Goal: Find specific page/section: Find specific page/section

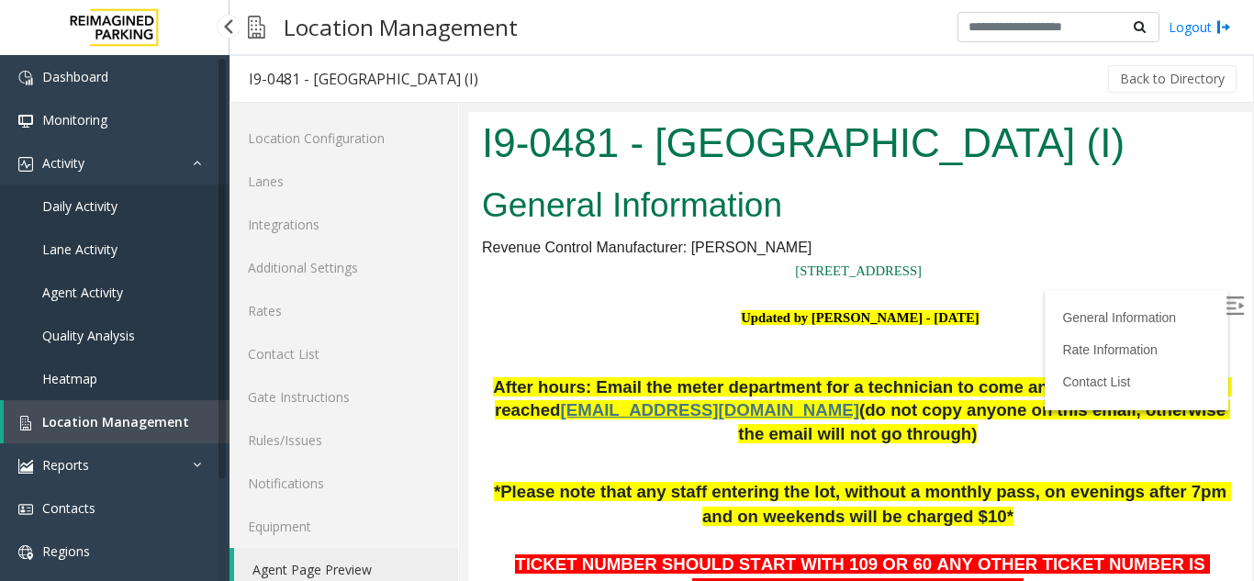
click at [112, 292] on span "Agent Activity" at bounding box center [82, 292] width 81 height 17
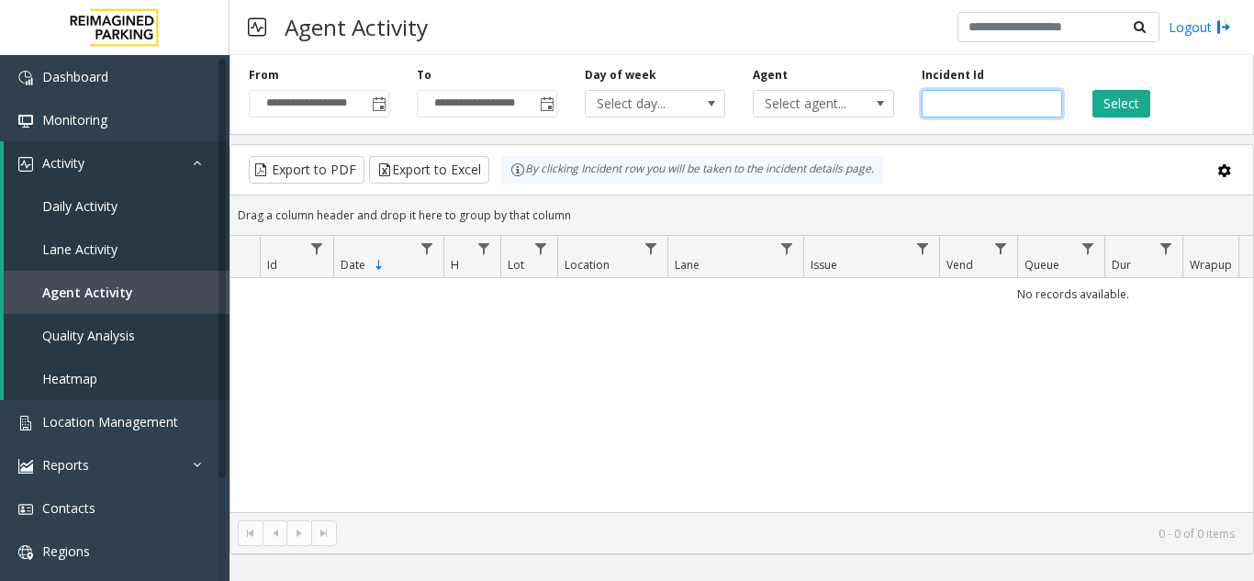
click at [960, 108] on input "number" at bounding box center [992, 104] width 141 height 28
paste input "*******"
type input "*******"
click at [1118, 101] on button "Select" at bounding box center [1122, 104] width 58 height 28
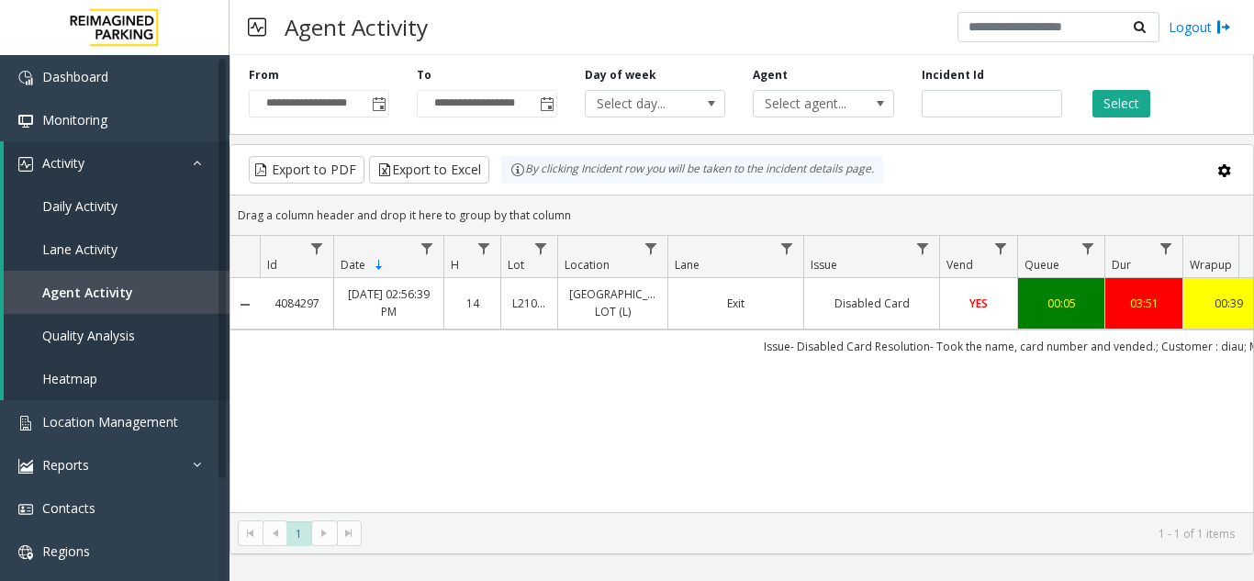
drag, startPoint x: 807, startPoint y: 498, endPoint x: 1086, endPoint y: 508, distance: 279.3
click at [1086, 508] on div "4084297 Sep 23, 2025 02:56:39 PM 14 L21086905 HARRIS COUNTY BAKER STREET LOT (L…" at bounding box center [741, 395] width 1023 height 234
click at [924, 456] on div "4084297 Sep 23, 2025 02:56:39 PM 14 L21086905 HARRIS COUNTY BAKER STREET LOT (L…" at bounding box center [741, 395] width 1023 height 234
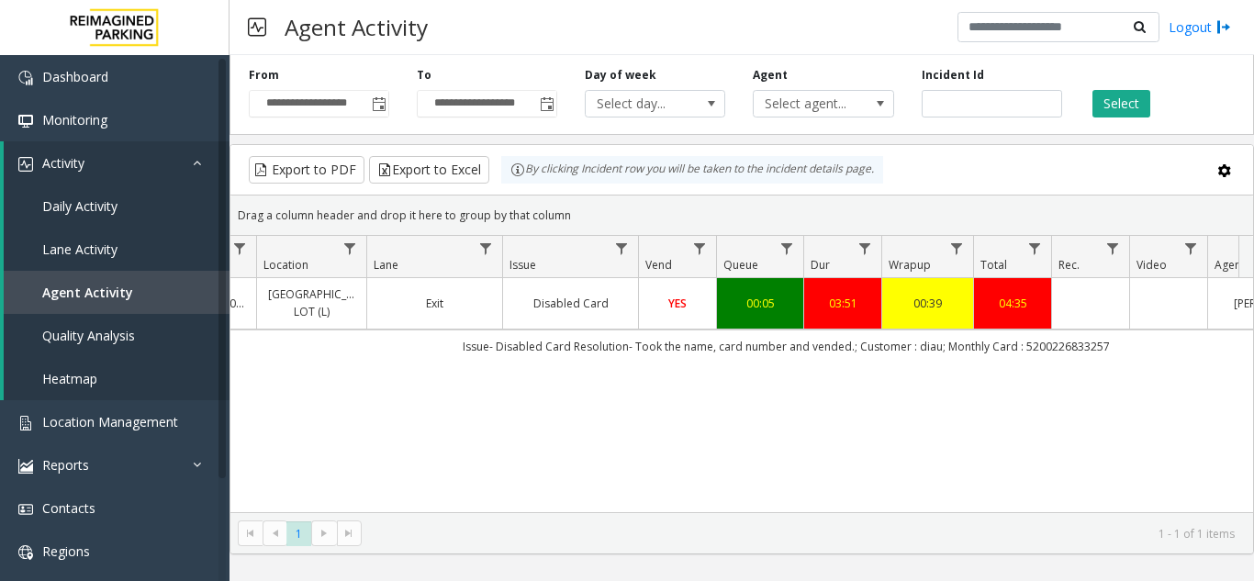
scroll to position [0, 318]
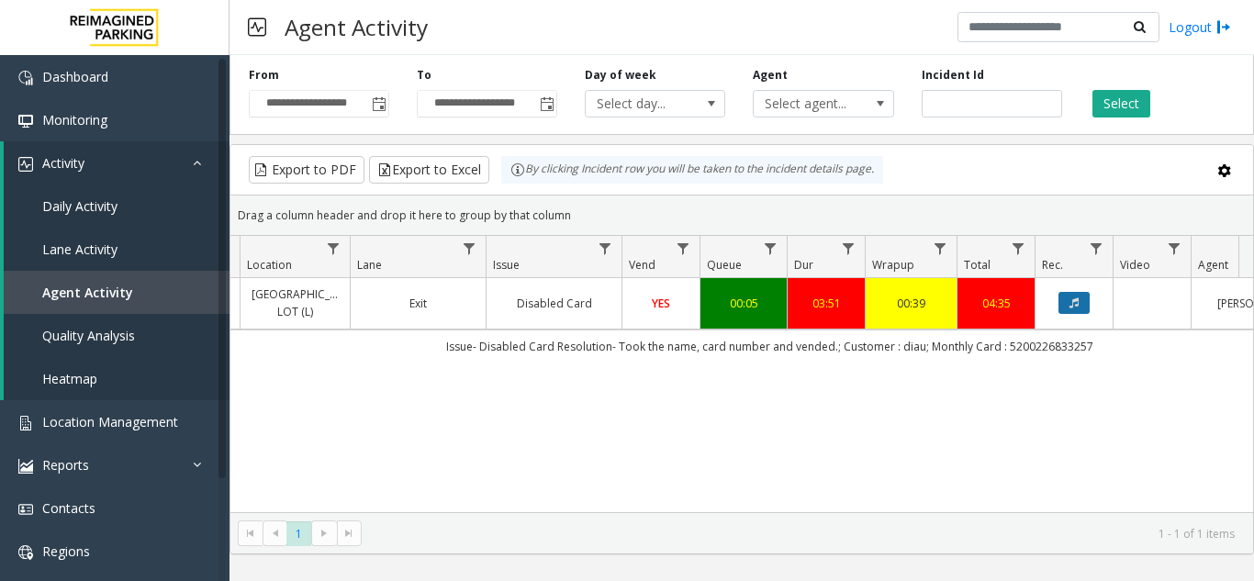
click at [1073, 308] on icon "Data table" at bounding box center [1074, 303] width 9 height 11
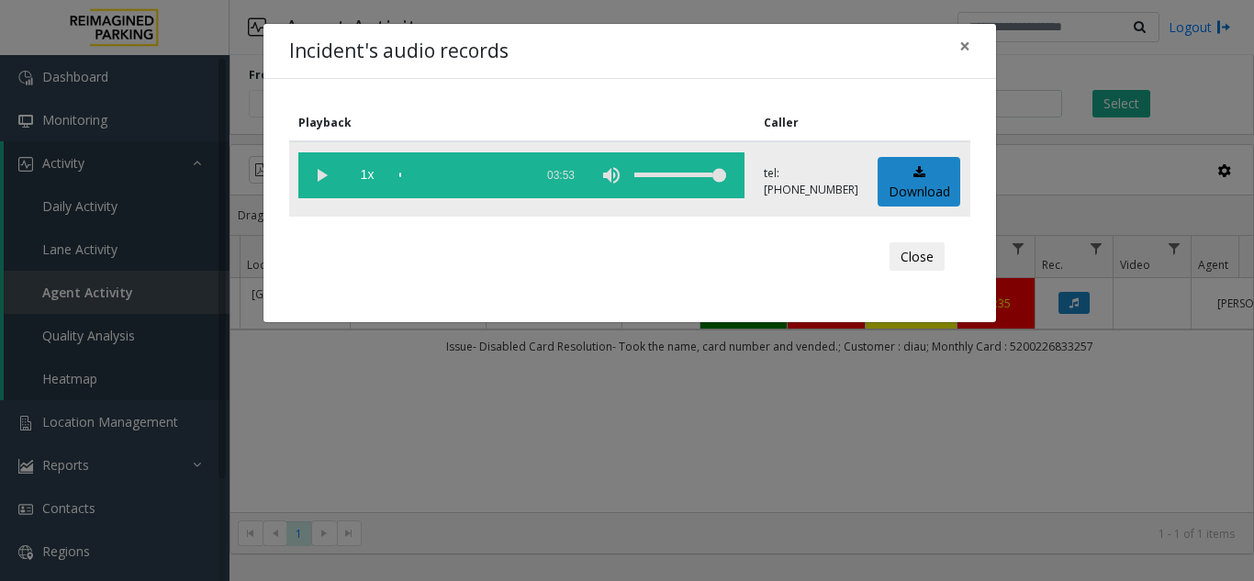
click at [327, 174] on vg-play-pause at bounding box center [321, 175] width 46 height 46
click at [443, 174] on div "scrub bar" at bounding box center [461, 175] width 125 height 46
click at [471, 173] on div "scrub bar" at bounding box center [461, 175] width 125 height 46
click at [496, 174] on div "scrub bar" at bounding box center [461, 175] width 125 height 46
click at [474, 174] on div "scrub bar" at bounding box center [461, 175] width 125 height 46
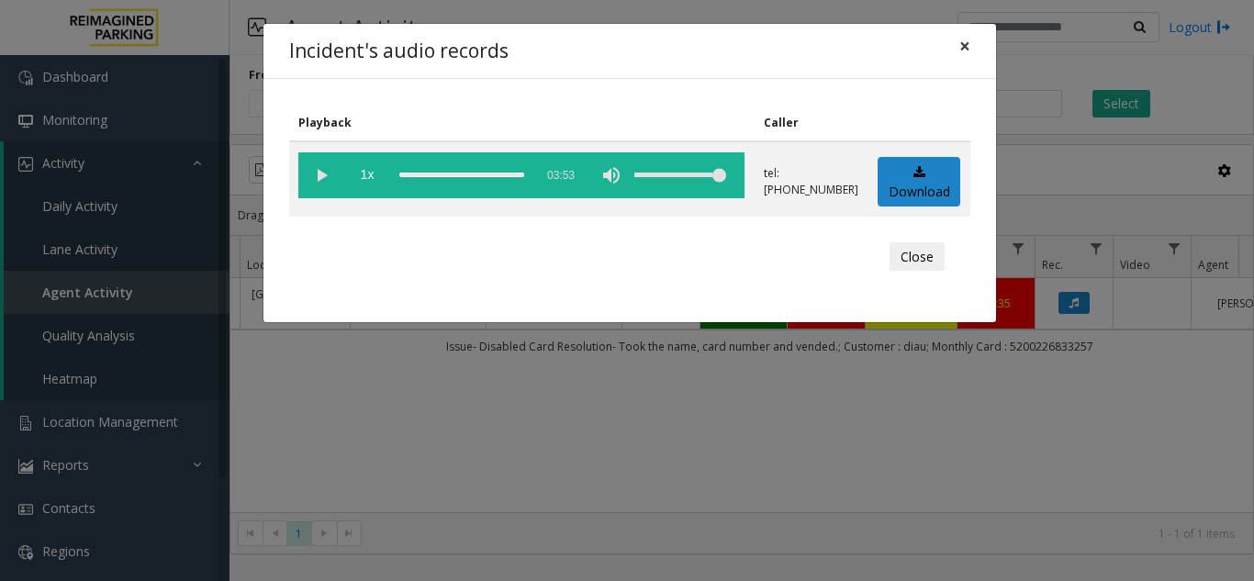
click at [964, 42] on span "×" at bounding box center [965, 46] width 11 height 26
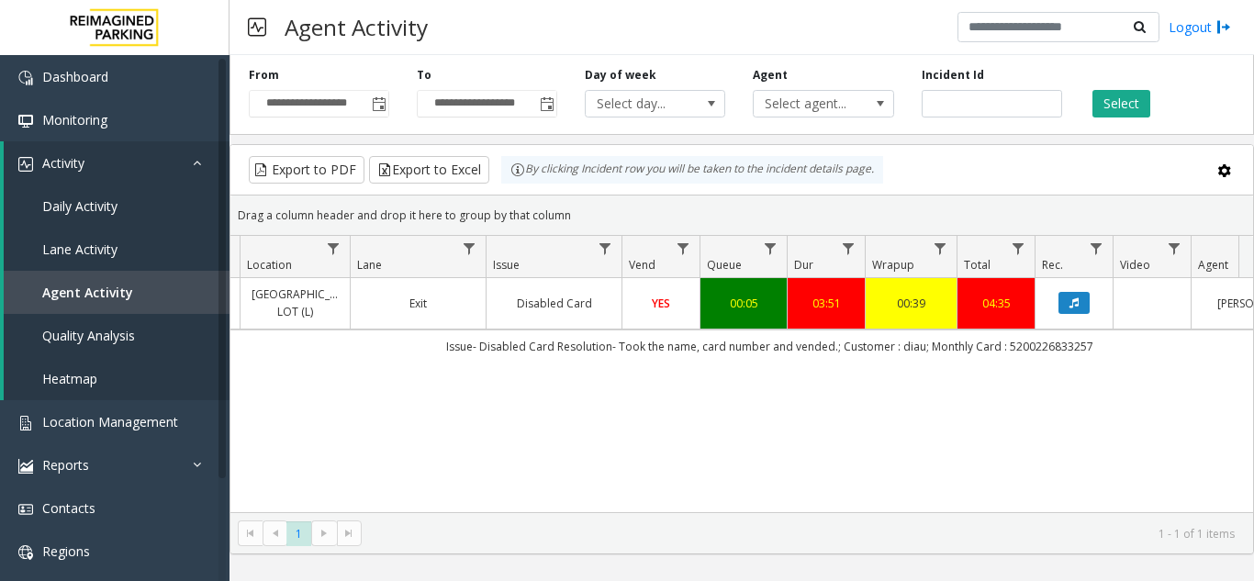
drag, startPoint x: 652, startPoint y: 511, endPoint x: 432, endPoint y: 500, distance: 220.7
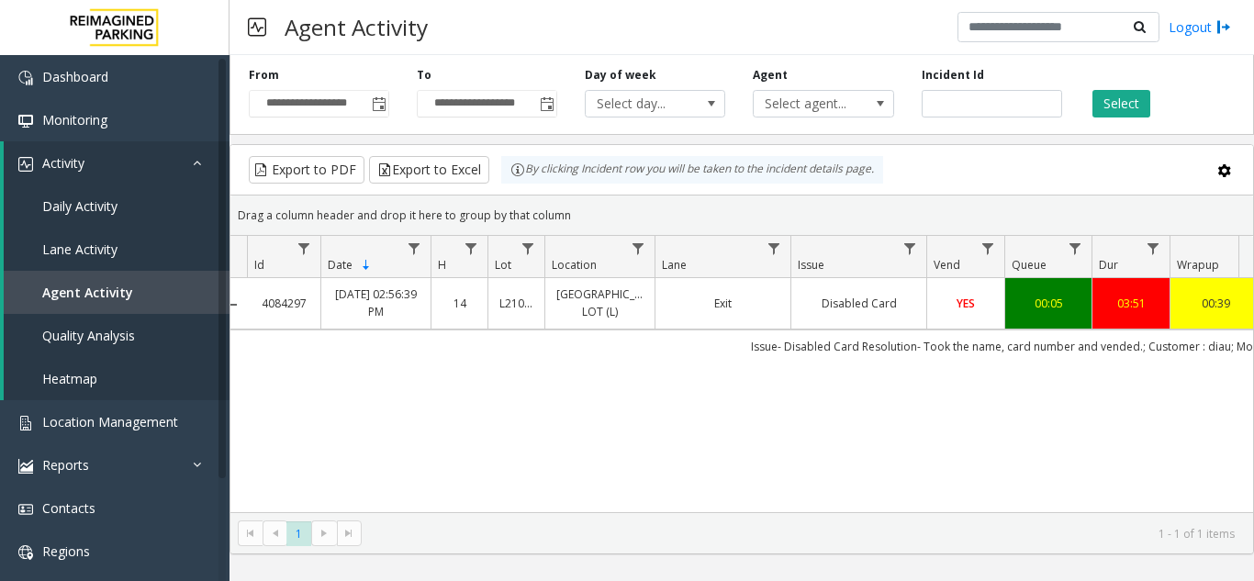
scroll to position [0, 0]
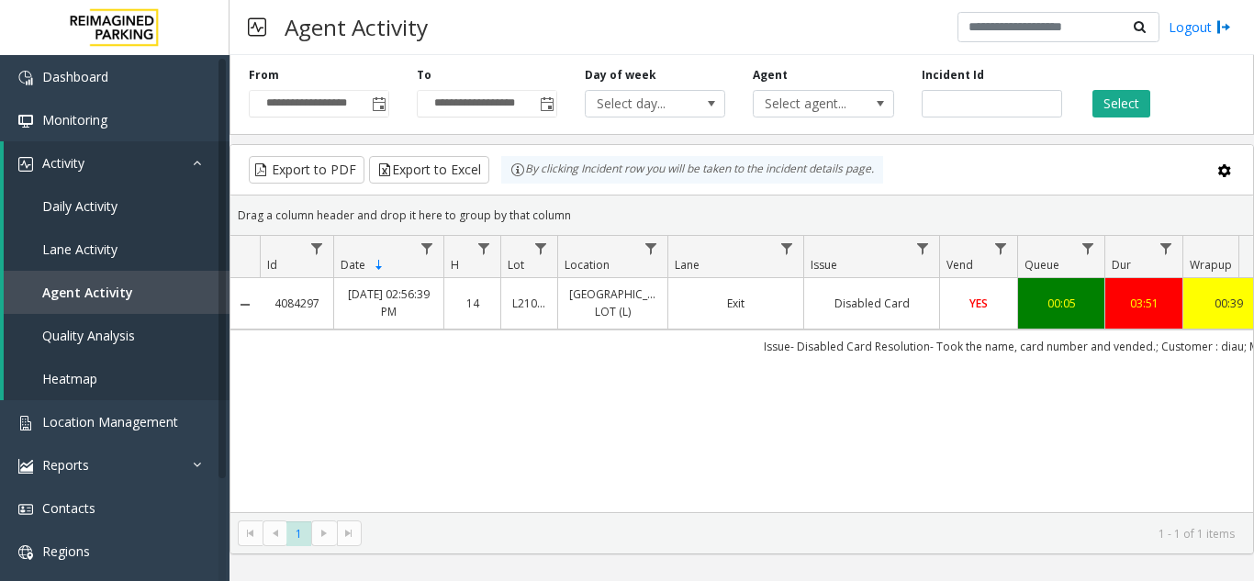
drag, startPoint x: 330, startPoint y: 312, endPoint x: 275, endPoint y: 308, distance: 55.3
click at [275, 308] on td "4084297" at bounding box center [296, 303] width 73 height 51
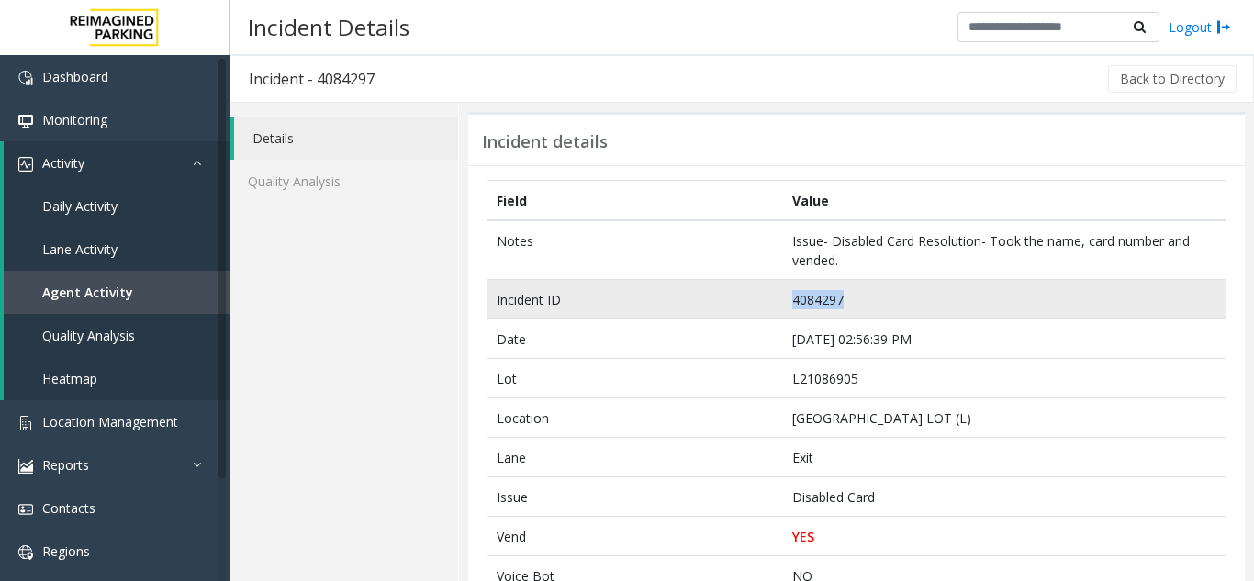
drag, startPoint x: 849, startPoint y: 296, endPoint x: 768, endPoint y: 298, distance: 81.8
click at [768, 298] on tr "Incident ID 4084297" at bounding box center [857, 299] width 740 height 39
copy tr "4084297"
click at [855, 306] on td "4084297" at bounding box center [1004, 299] width 444 height 39
drag, startPoint x: 854, startPoint y: 293, endPoint x: 785, endPoint y: 299, distance: 69.2
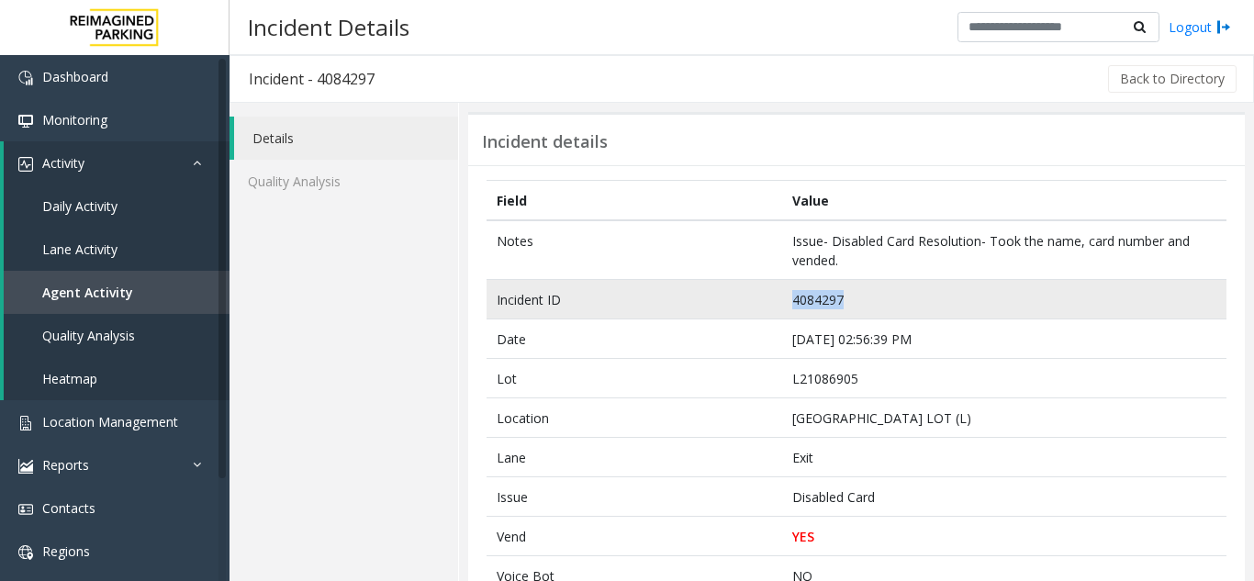
click at [785, 299] on td "4084297" at bounding box center [1004, 299] width 444 height 39
copy td "4084297"
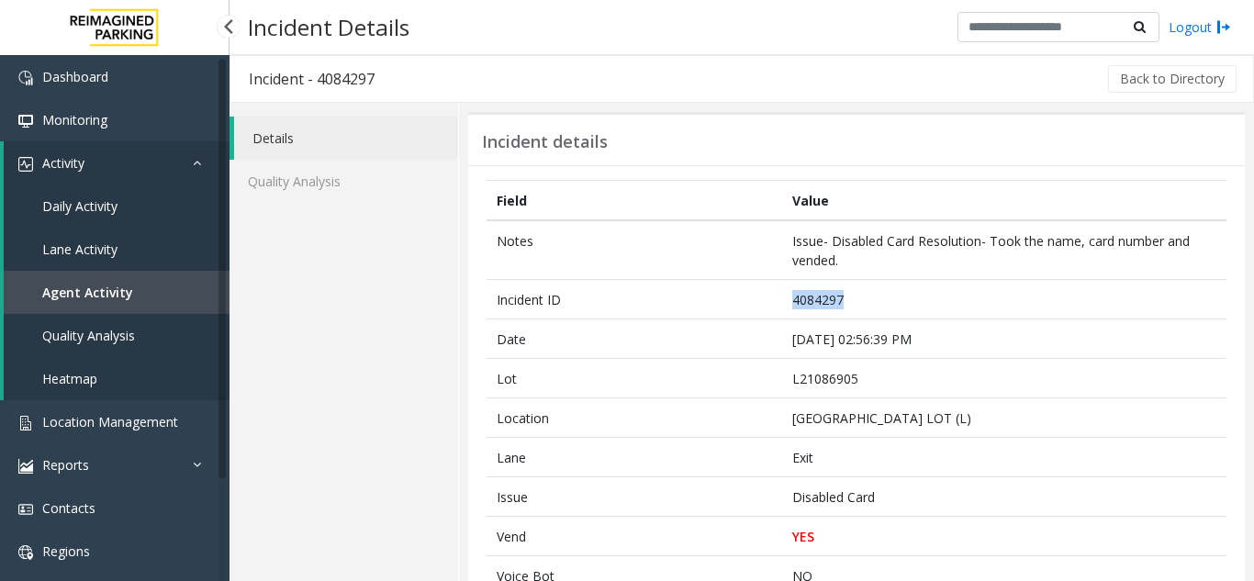
click at [121, 291] on span "Agent Activity" at bounding box center [87, 292] width 91 height 17
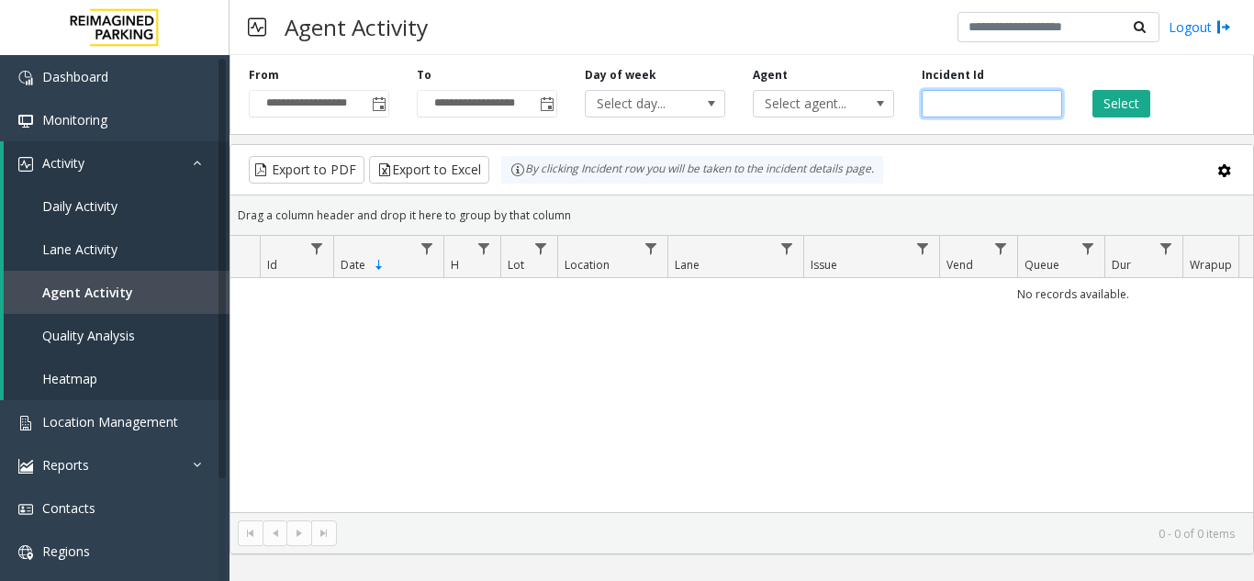
click at [963, 100] on input "number" at bounding box center [992, 104] width 141 height 28
paste input "*******"
type input "*******"
click at [1129, 106] on button "Select" at bounding box center [1122, 104] width 58 height 28
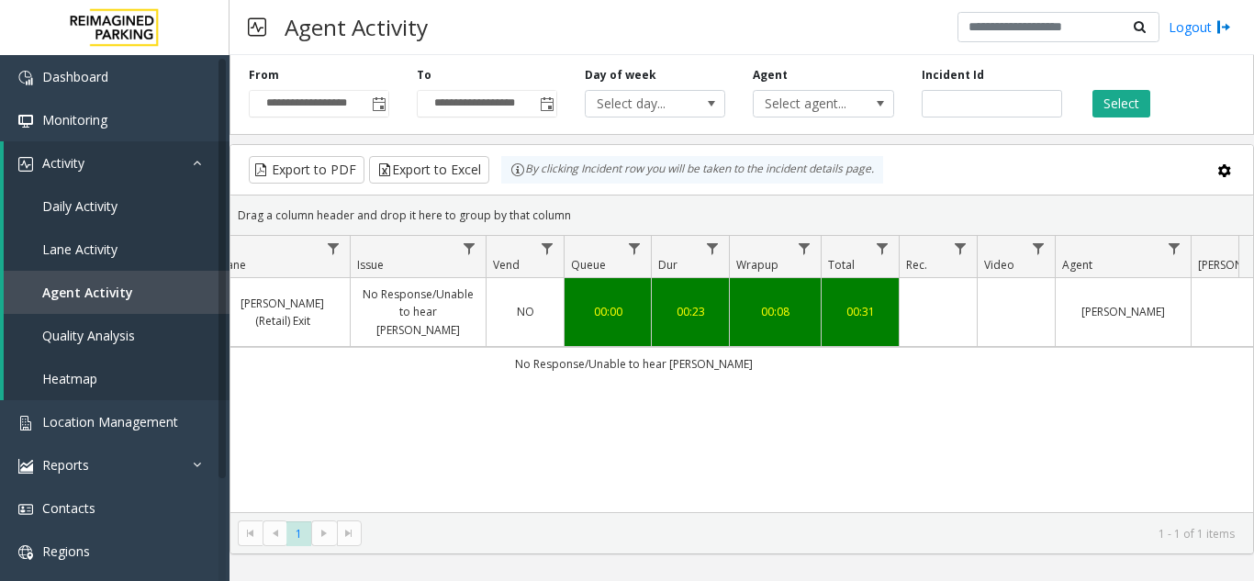
scroll to position [0, 460]
click at [943, 310] on td "Data table" at bounding box center [932, 312] width 78 height 69
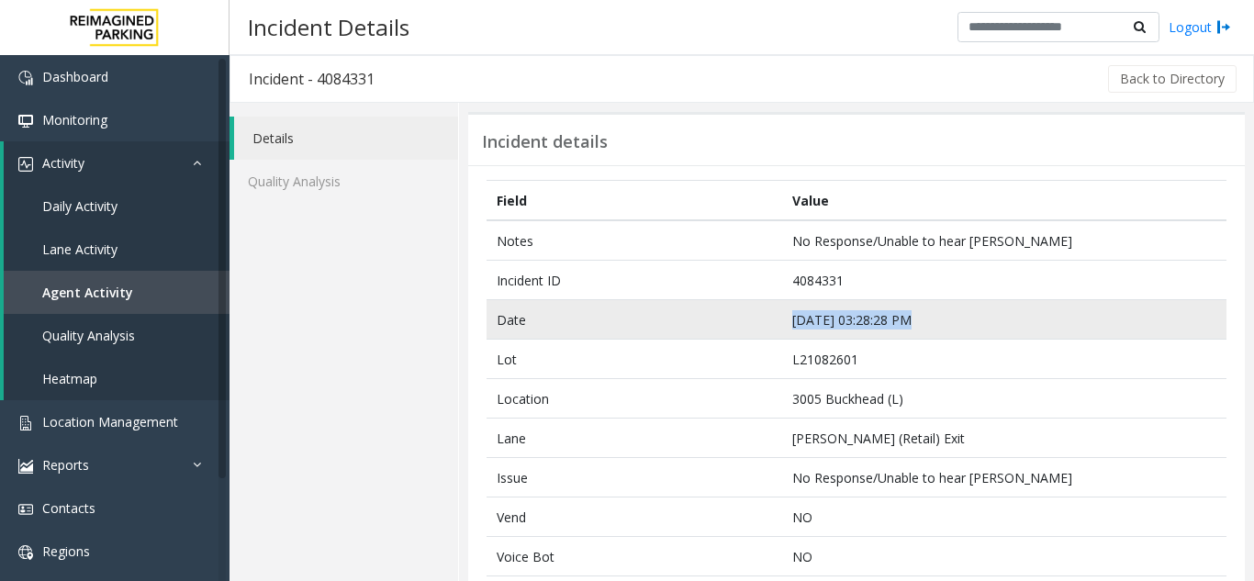
drag, startPoint x: 945, startPoint y: 315, endPoint x: 787, endPoint y: 337, distance: 159.5
click at [787, 337] on td "Sep 23 03:28:28 PM" at bounding box center [1004, 319] width 444 height 39
copy td "Sep 23 03:28:28 PM"
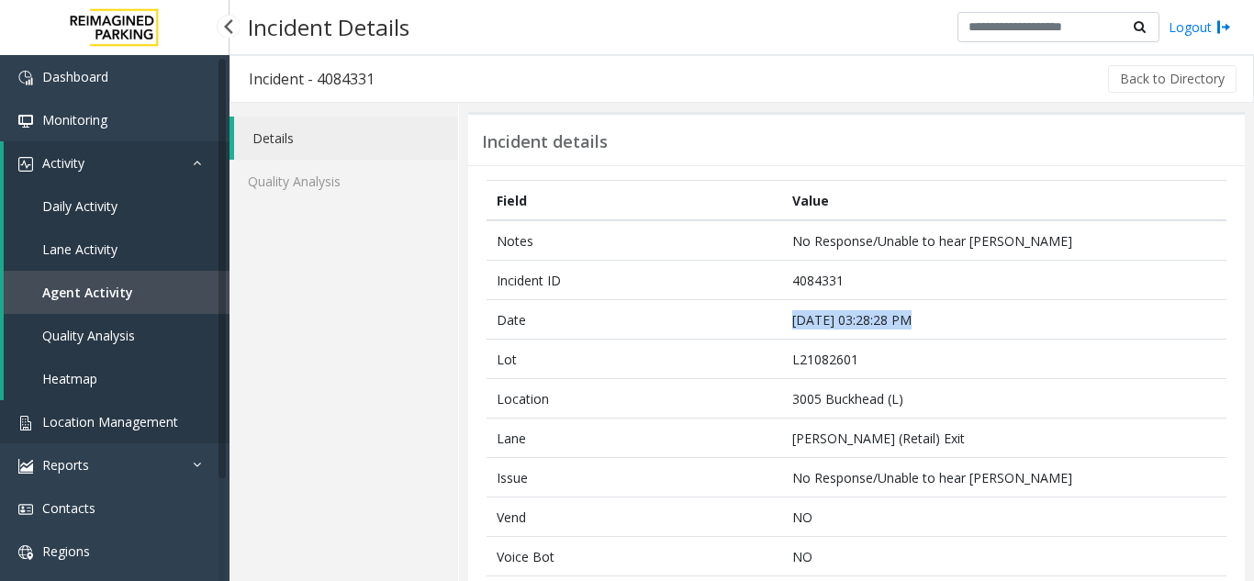
click at [108, 425] on span "Location Management" at bounding box center [110, 421] width 136 height 17
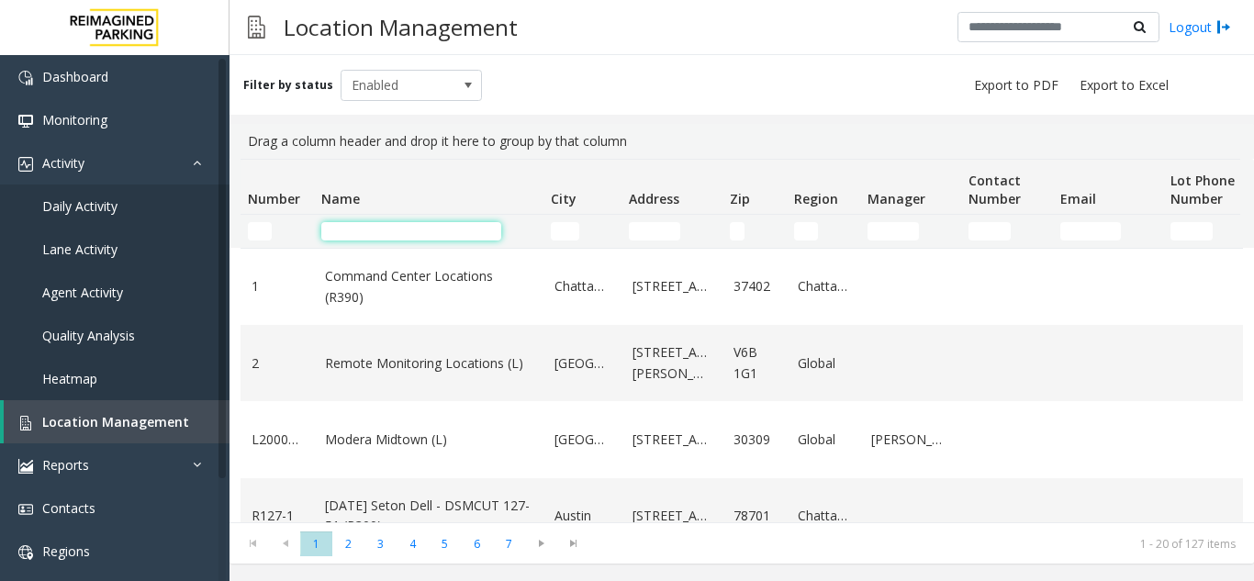
click at [371, 232] on input "Name Filter" at bounding box center [411, 231] width 180 height 18
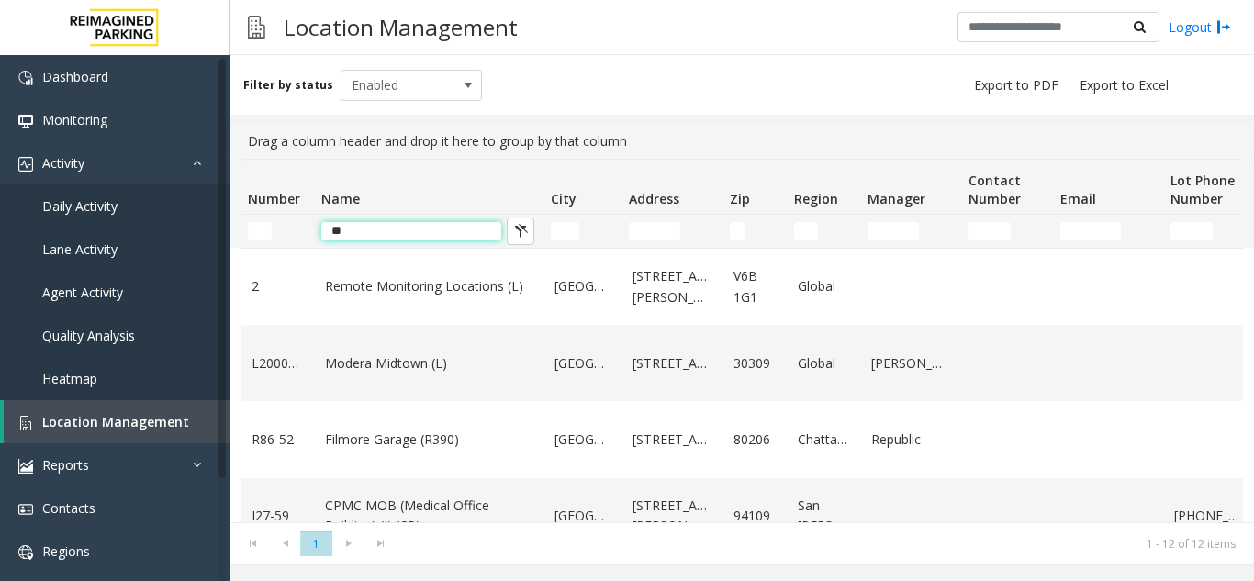
type input "*"
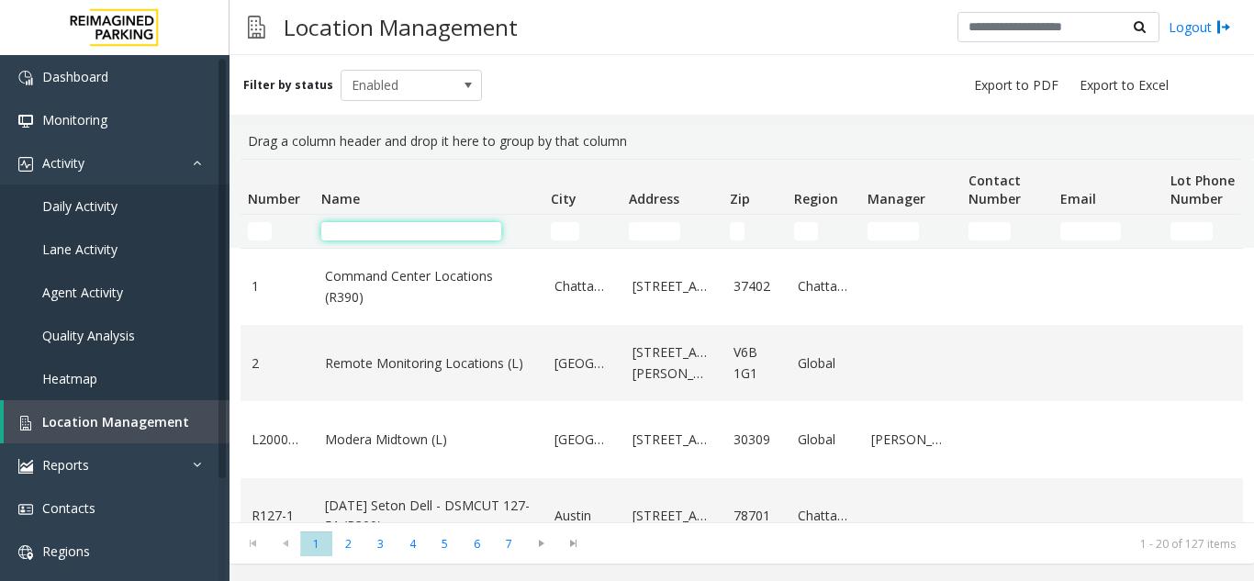
click at [353, 239] on input "Name Filter" at bounding box center [411, 231] width 180 height 18
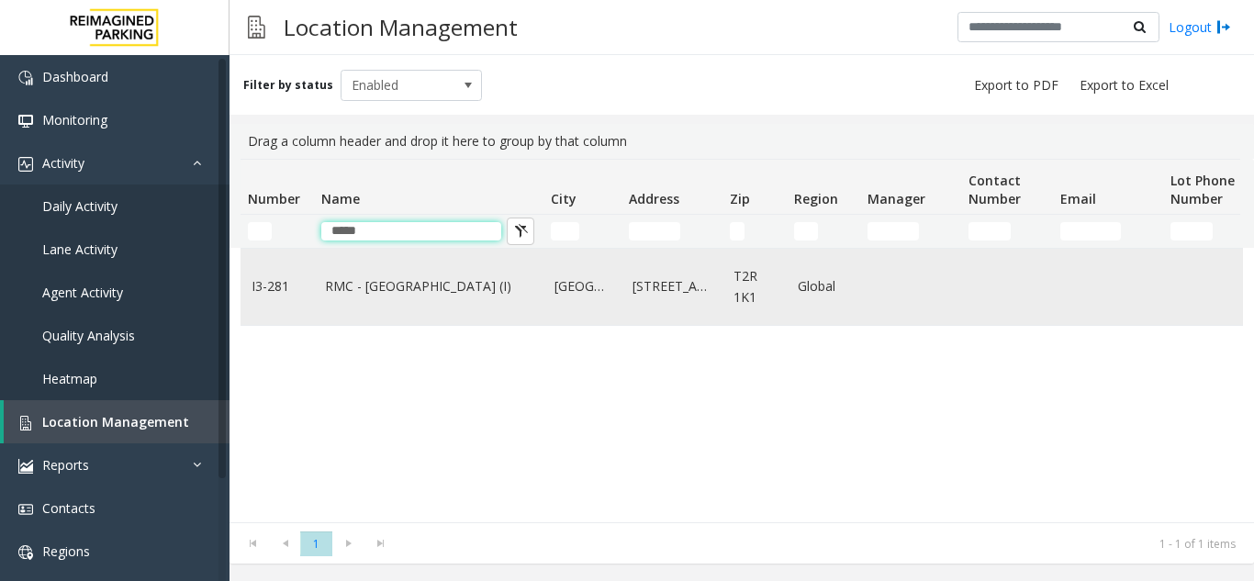
type input "*****"
click at [490, 289] on link "RMC - Mount Royal Village (I)" at bounding box center [429, 286] width 208 height 20
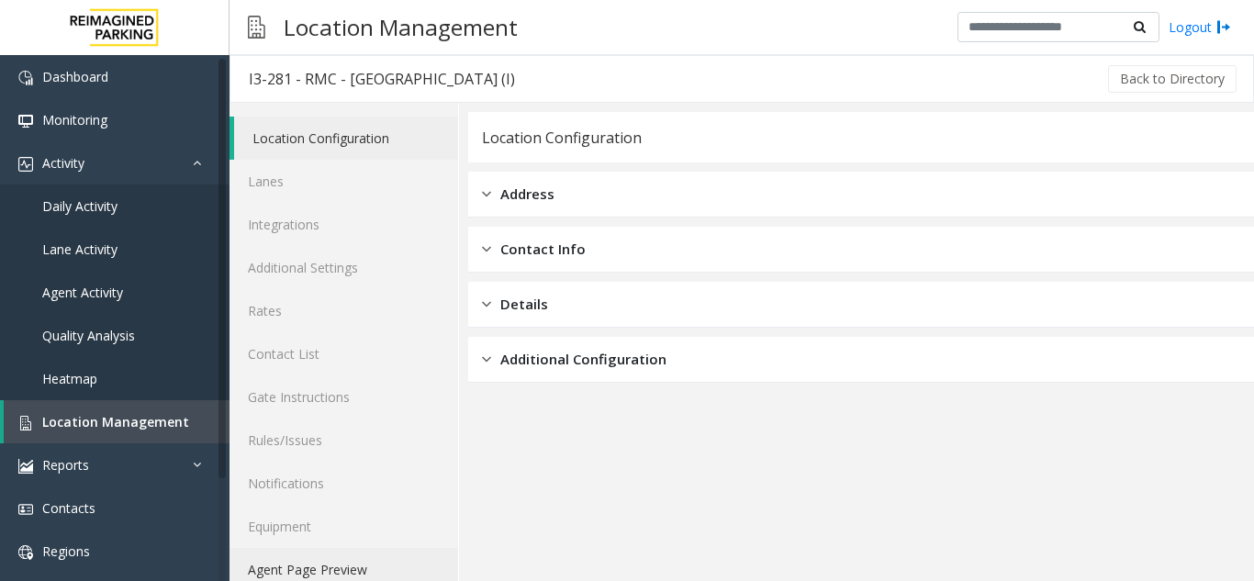
click at [352, 569] on link "Agent Page Preview" at bounding box center [344, 569] width 229 height 43
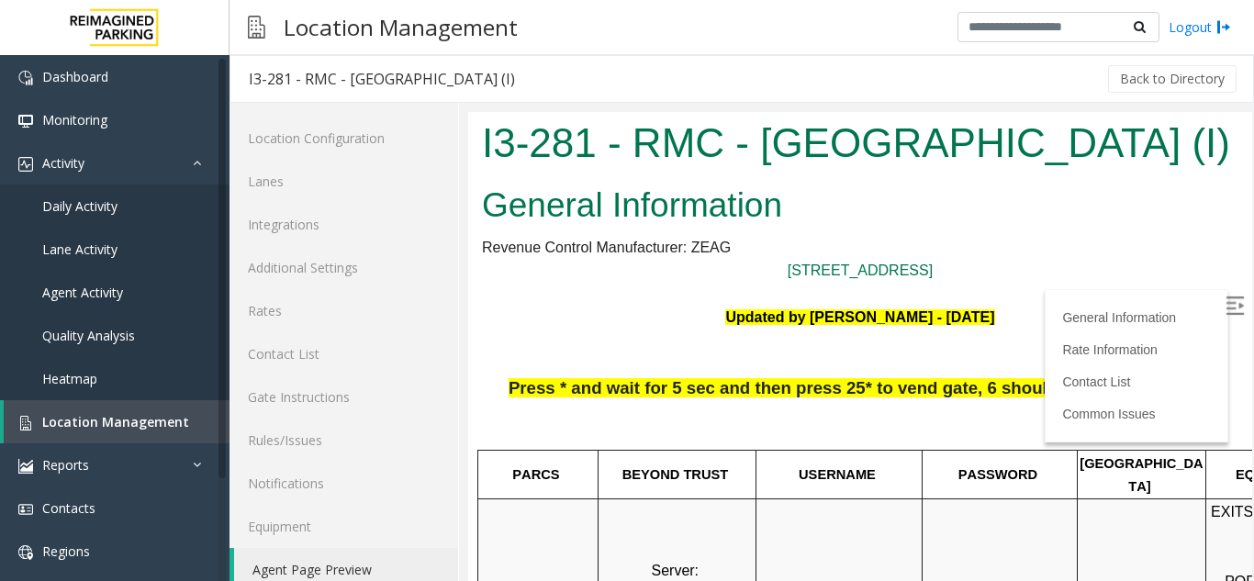
click at [1226, 303] on img at bounding box center [1235, 306] width 18 height 18
click at [148, 424] on span "Location Management" at bounding box center [115, 421] width 147 height 17
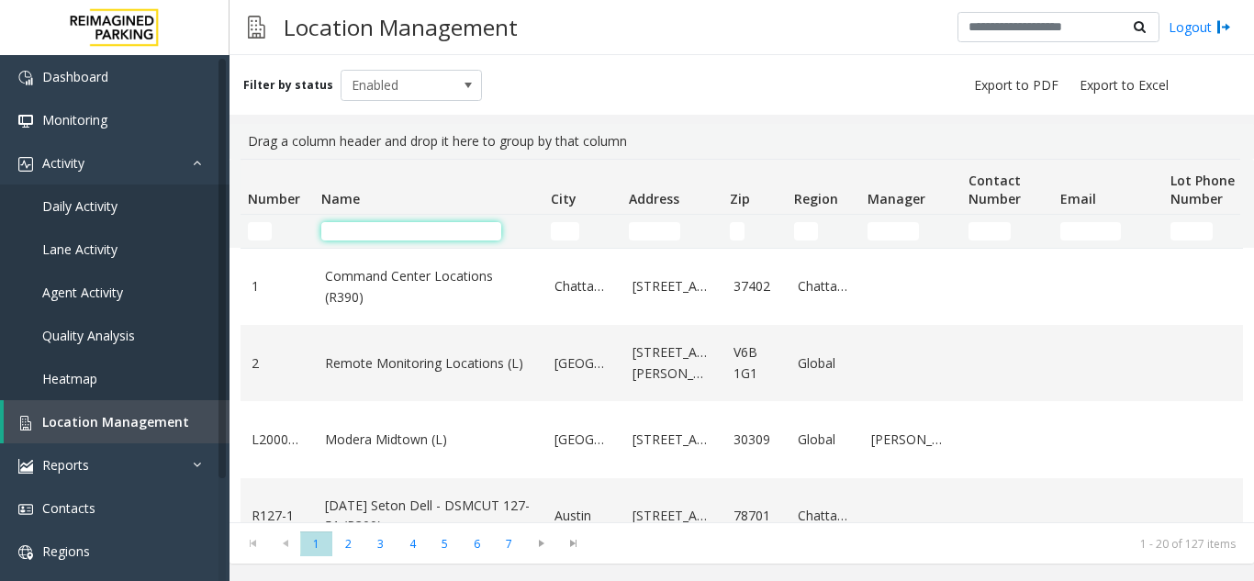
click at [384, 237] on input "Name Filter" at bounding box center [411, 231] width 180 height 18
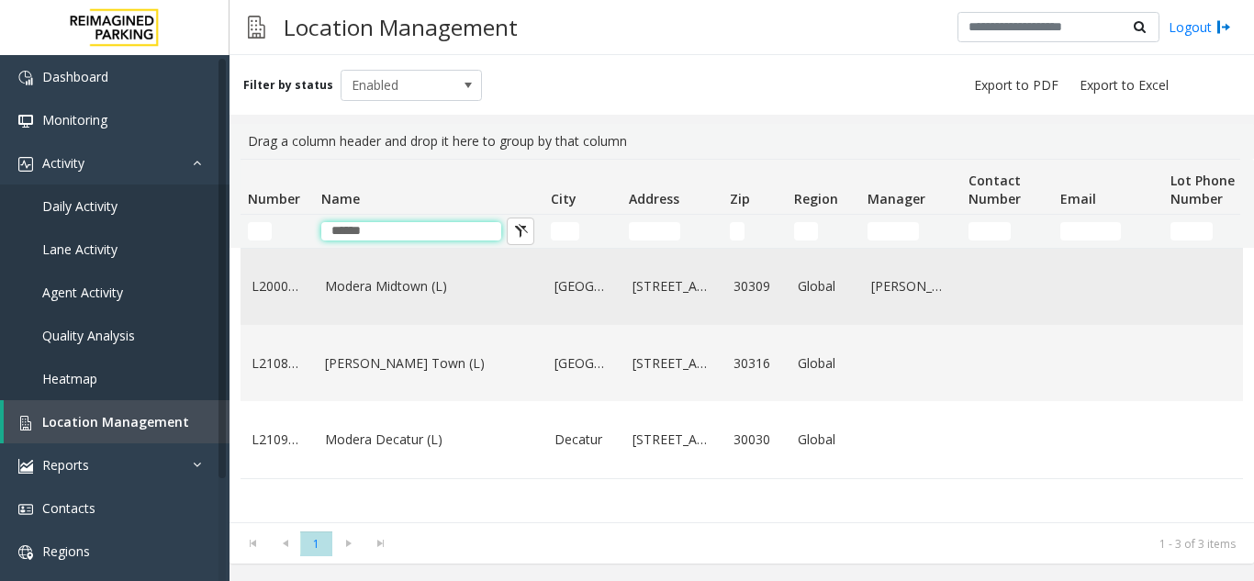
type input "******"
click at [436, 289] on link "Modera Midtown (L)" at bounding box center [429, 286] width 208 height 20
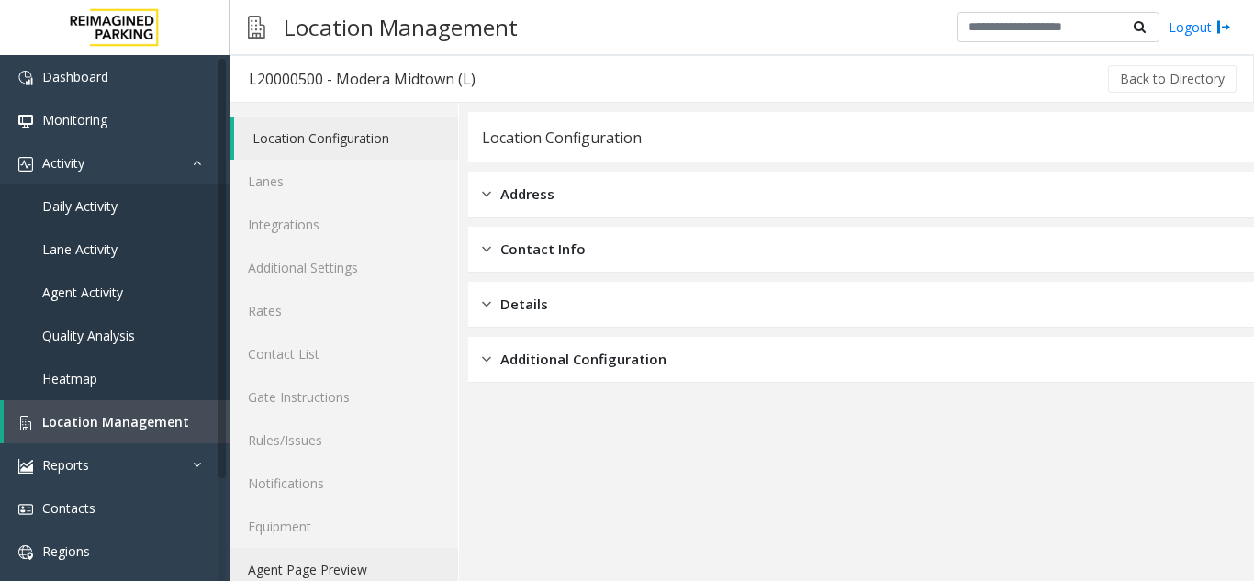
click at [358, 568] on link "Agent Page Preview" at bounding box center [344, 569] width 229 height 43
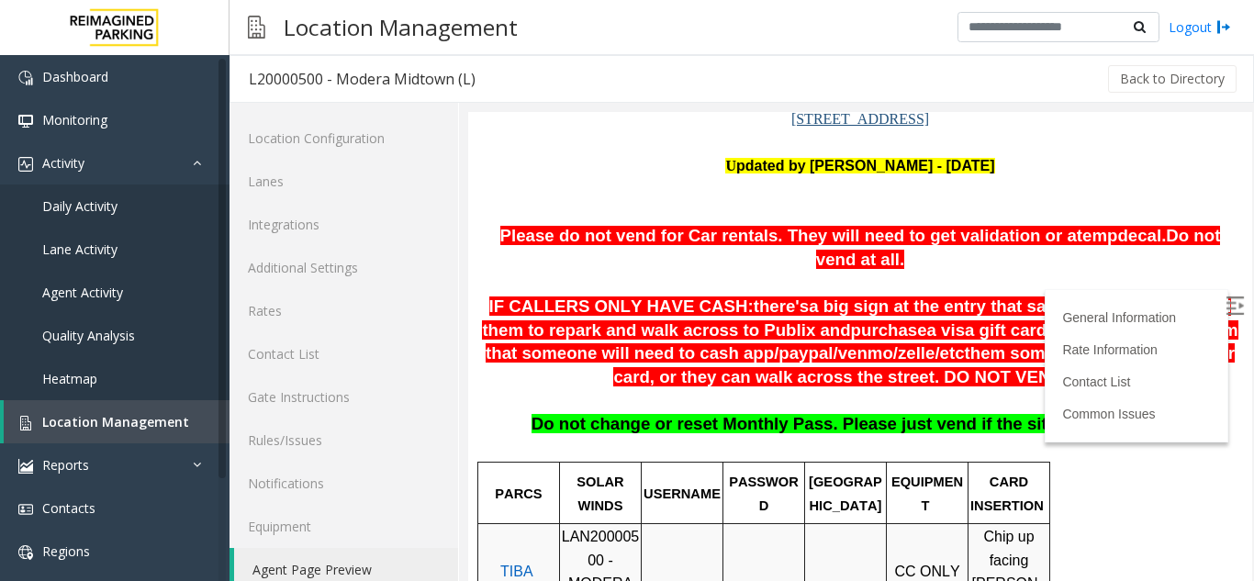
scroll to position [275, 0]
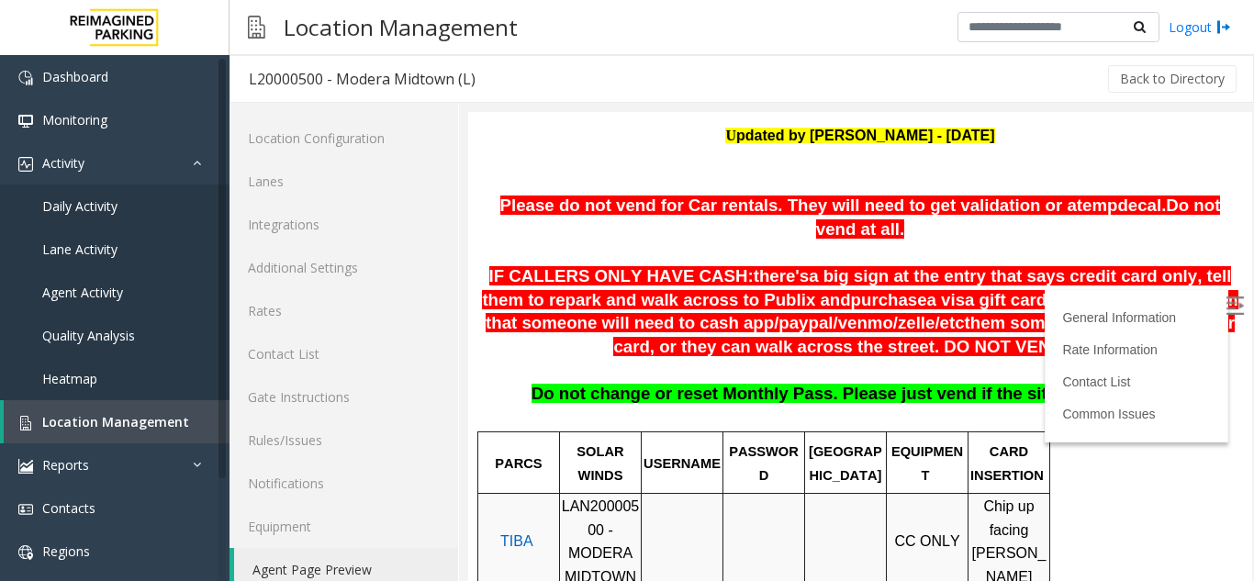
click at [1226, 304] on img at bounding box center [1235, 306] width 18 height 18
click at [548, 153] on p at bounding box center [860, 160] width 757 height 24
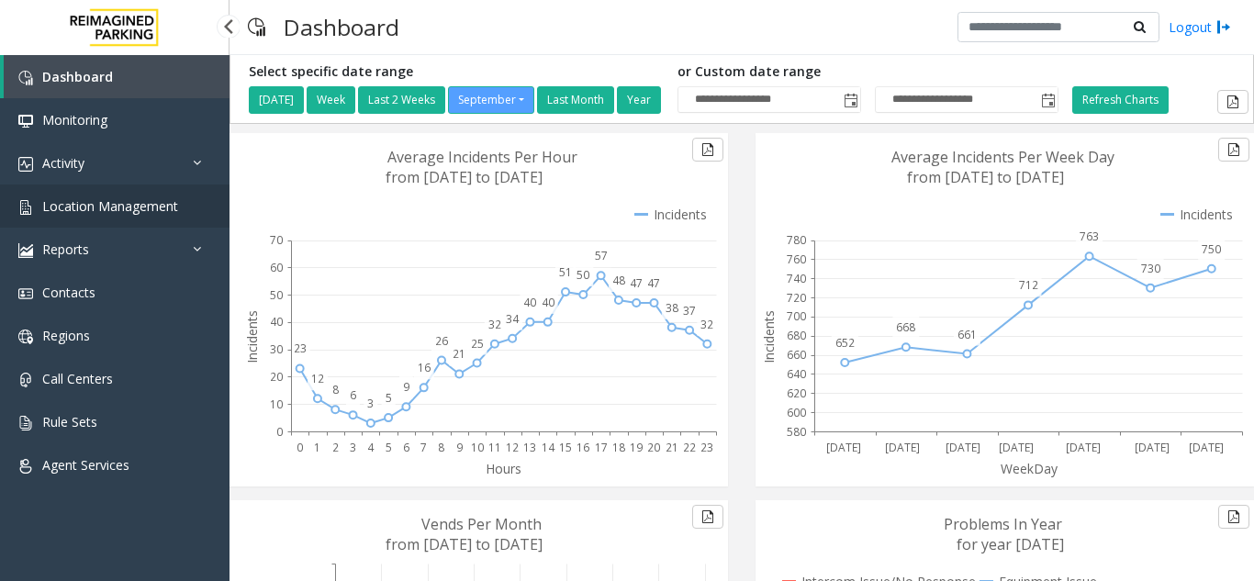
click at [93, 207] on span "Location Management" at bounding box center [110, 205] width 136 height 17
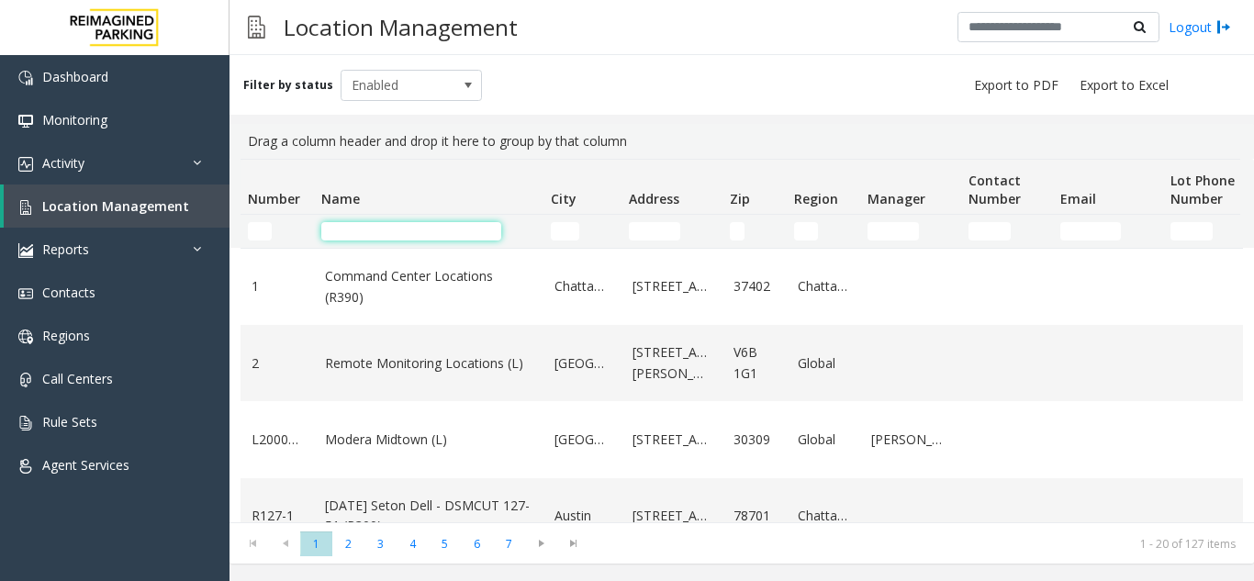
click at [370, 223] on input "Name Filter" at bounding box center [411, 231] width 180 height 18
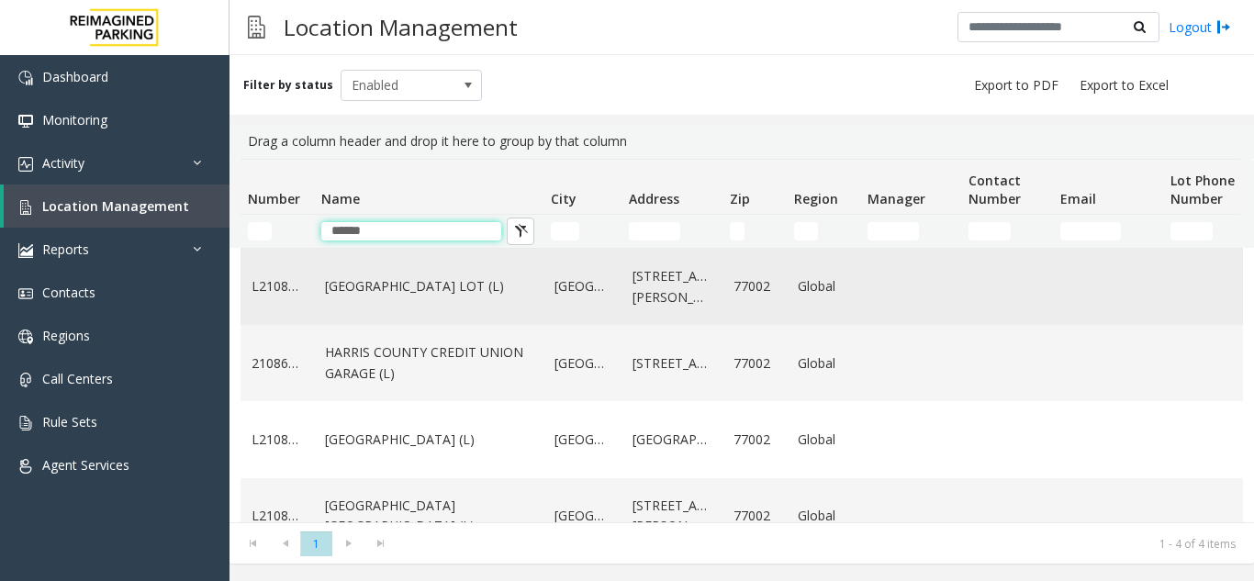
type input "******"
click at [416, 297] on link "[GEOGRAPHIC_DATA] LOT (L)" at bounding box center [429, 286] width 208 height 20
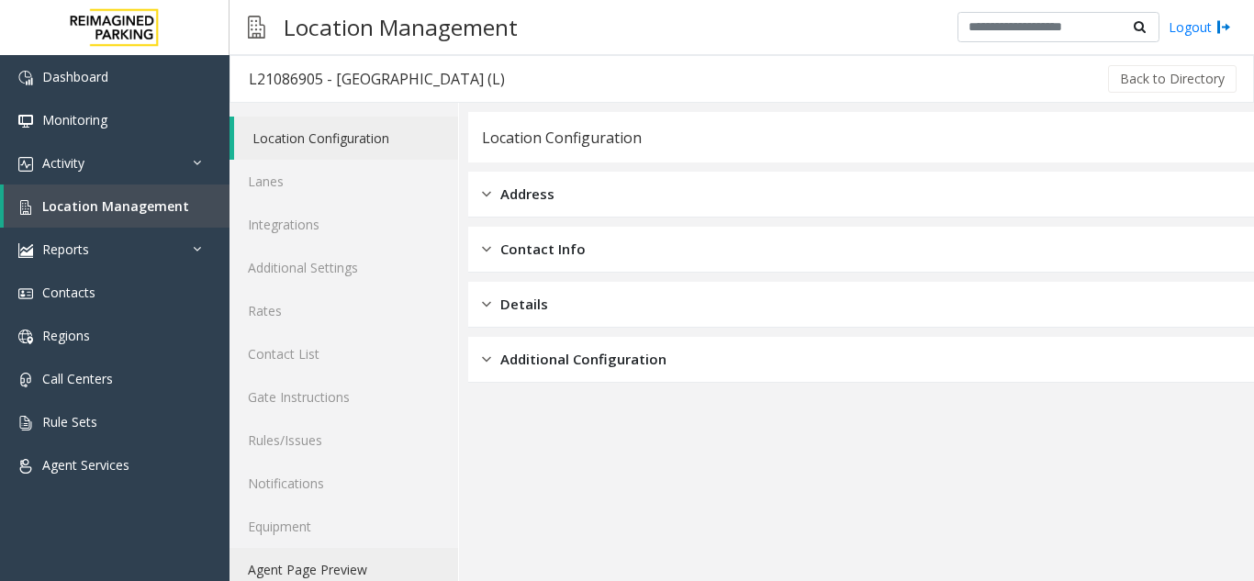
click at [371, 568] on link "Agent Page Preview" at bounding box center [344, 569] width 229 height 43
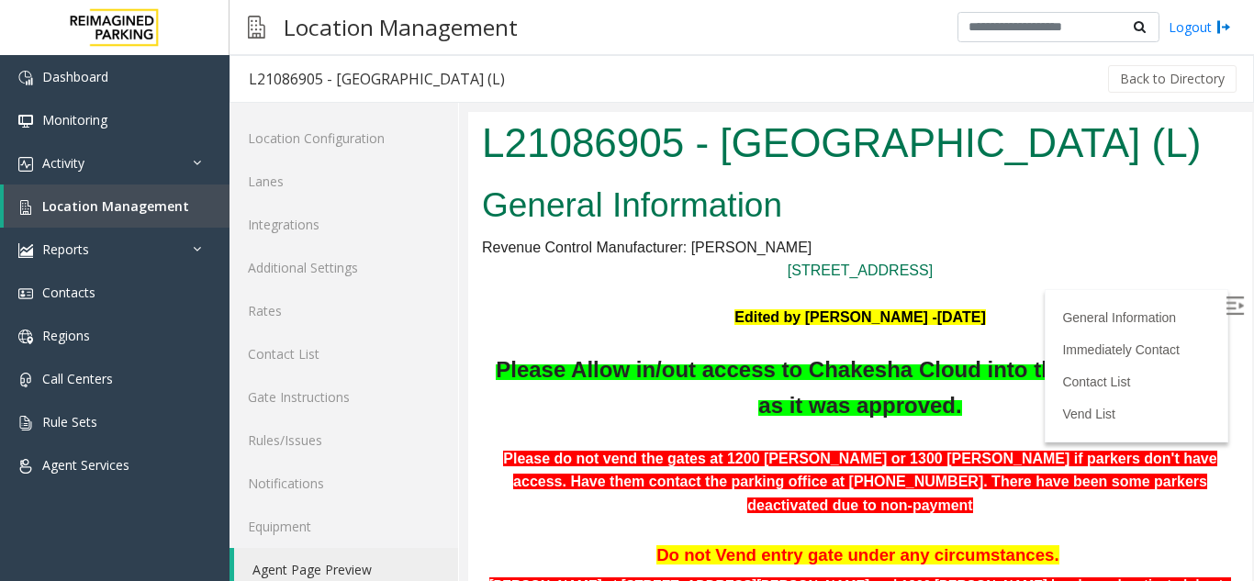
click at [1226, 298] on img at bounding box center [1235, 306] width 18 height 18
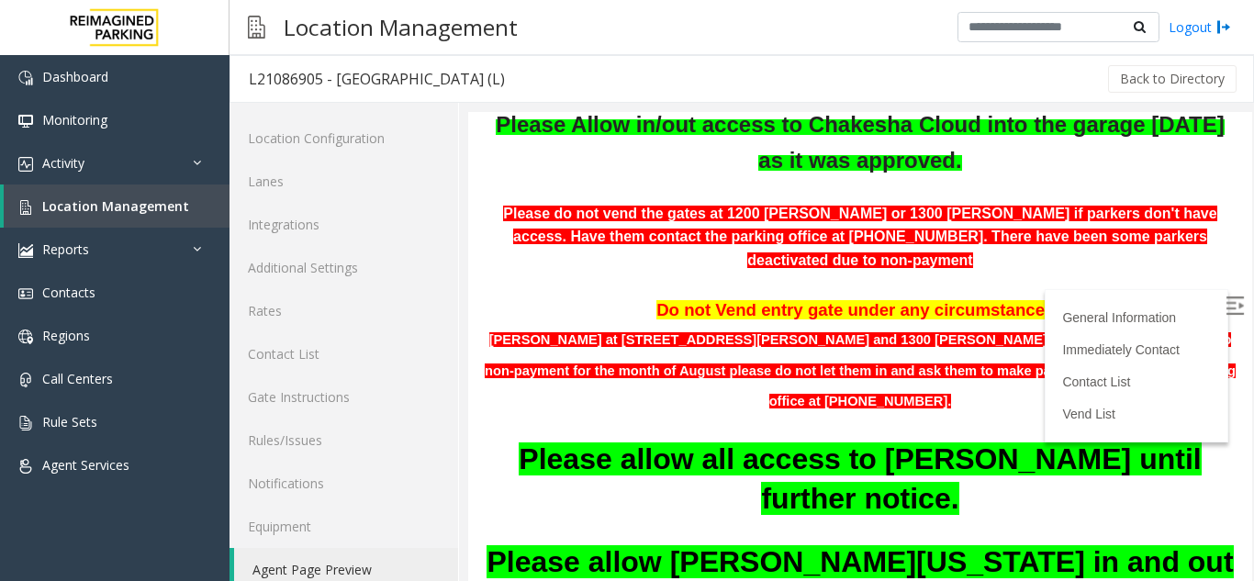
scroll to position [275, 0]
